Goal: Navigation & Orientation: Find specific page/section

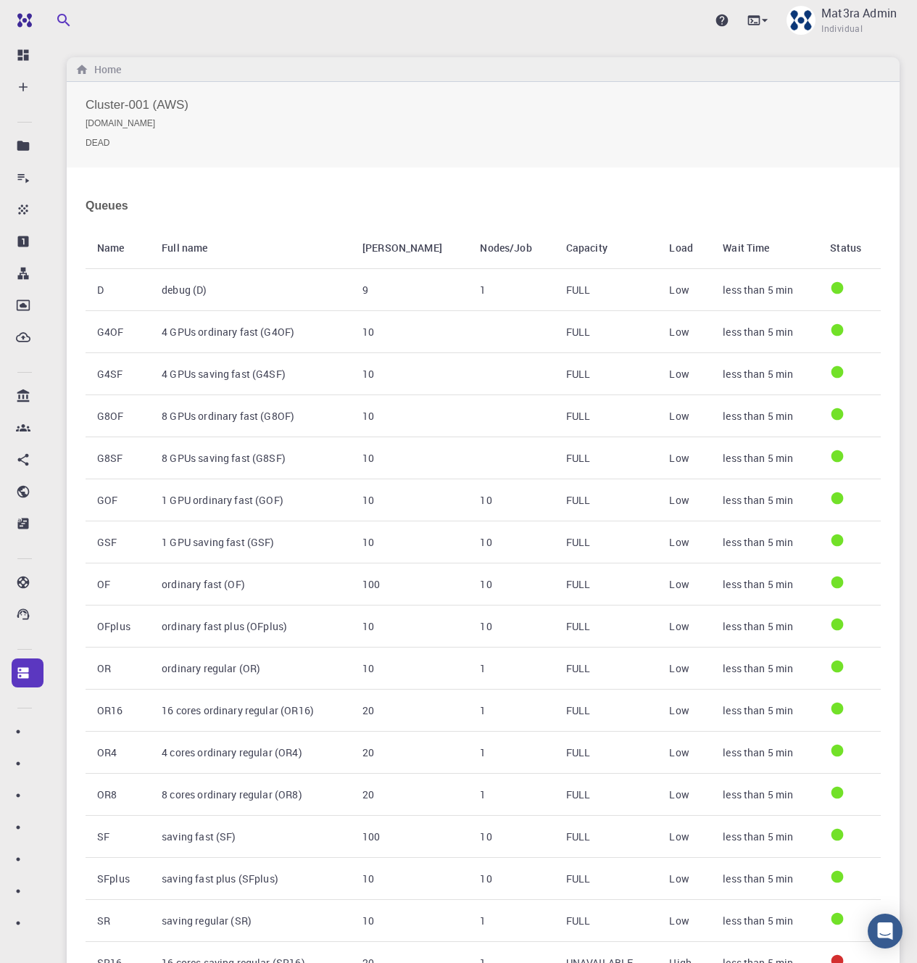
click at [901, 185] on div "Upgrade Mat3ra Admin Individual Home Cluster-001 (AWS) master-production-201606…" at bounding box center [483, 609] width 868 height 1219
click at [104, 65] on h6 "Home" at bounding box center [104, 70] width 33 height 16
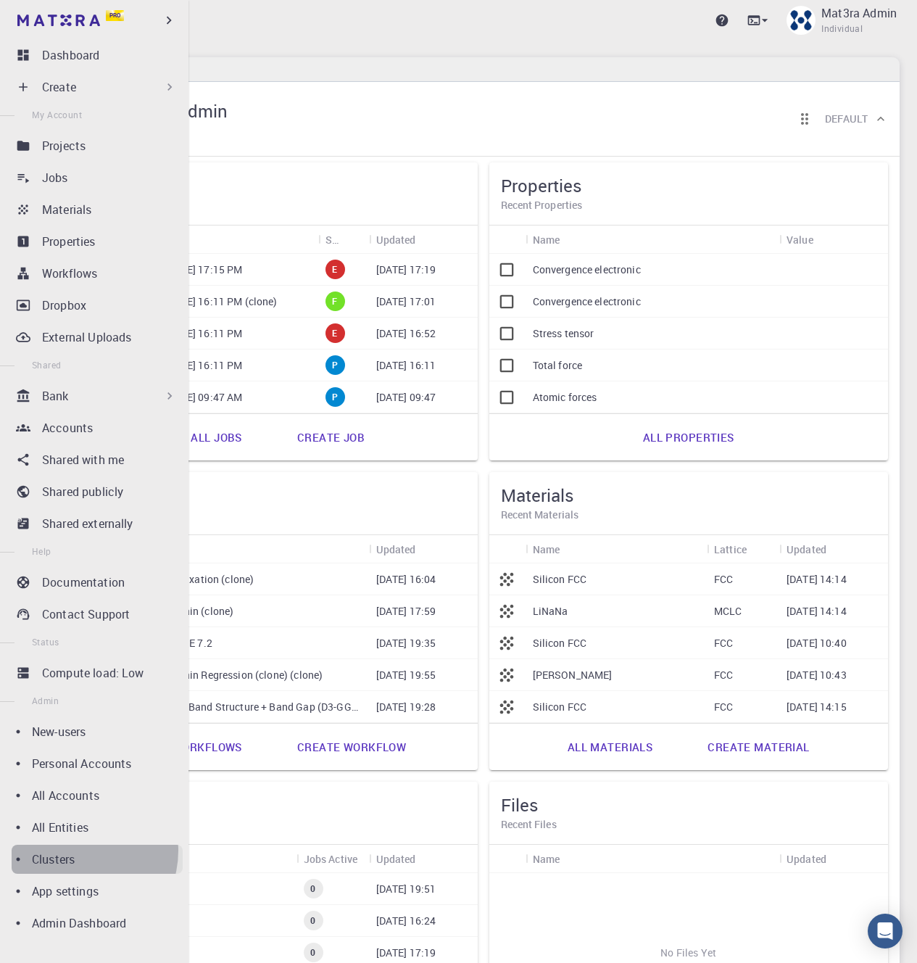
click at [75, 850] on p "Clusters" at bounding box center [53, 858] width 43 height 17
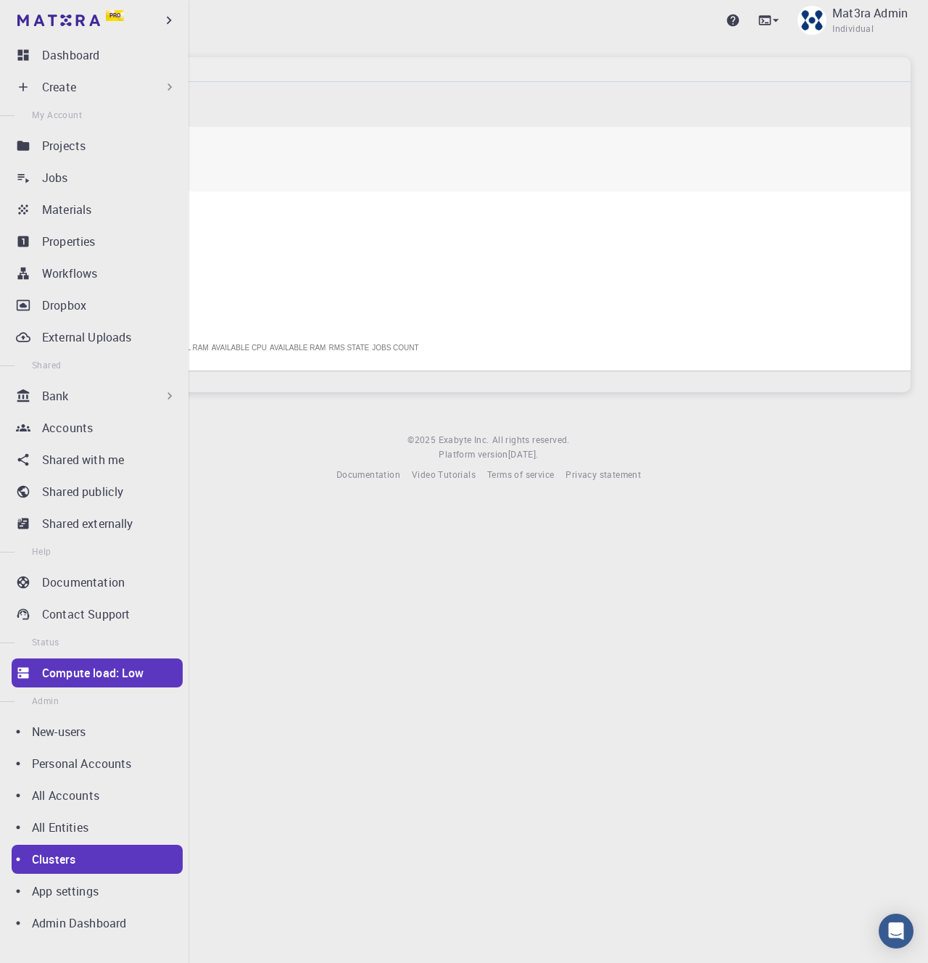
click at [95, 672] on p "Compute load: Low" at bounding box center [93, 672] width 102 height 17
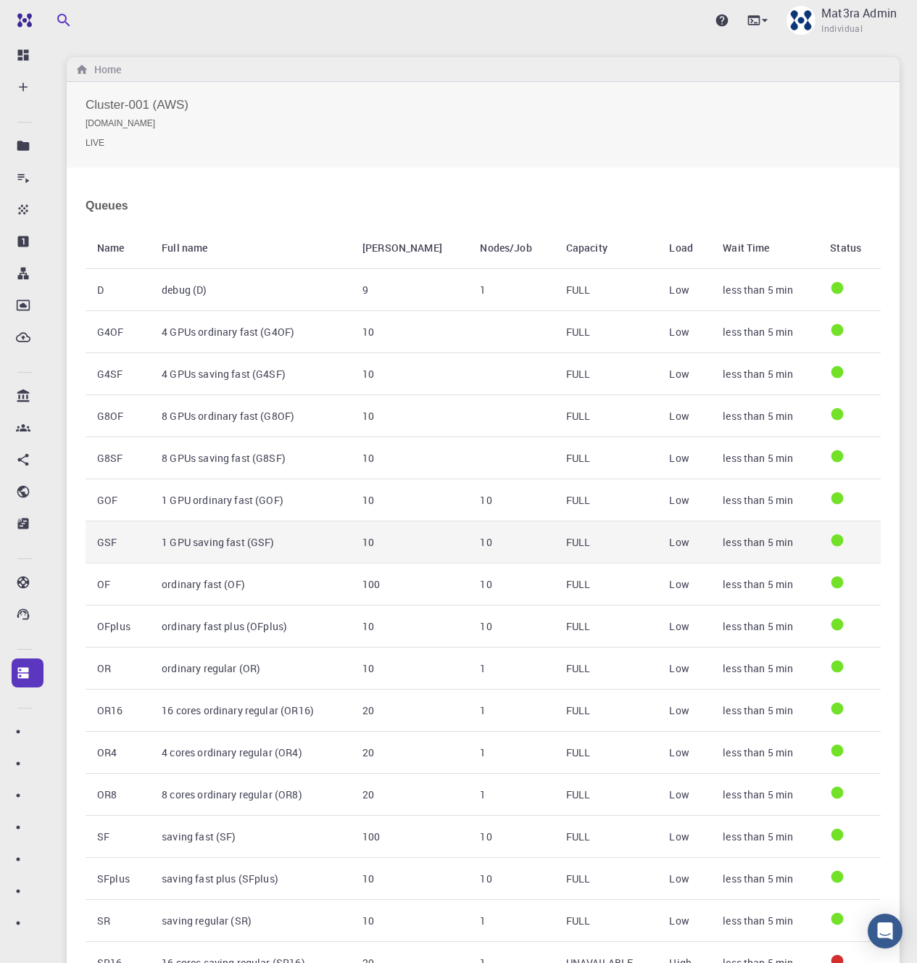
scroll to position [256, 0]
